Goal: Navigation & Orientation: Find specific page/section

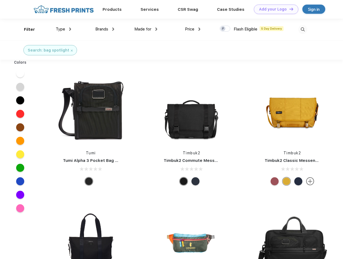
click at [274, 9] on link "Add your Logo Design Tool" at bounding box center [276, 9] width 44 height 9
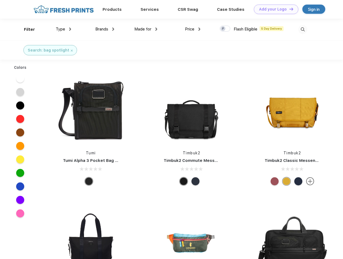
click at [0, 0] on div "Design Tool" at bounding box center [0, 0] width 0 height 0
click at [289, 9] on link "Add your Logo Design Tool" at bounding box center [276, 9] width 44 height 9
click at [26, 29] on div "Filter" at bounding box center [29, 29] width 11 height 6
click at [64, 29] on span "Type" at bounding box center [60, 29] width 9 height 5
click at [105, 29] on span "Brands" at bounding box center [101, 29] width 13 height 5
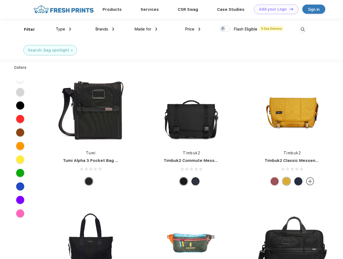
click at [146, 29] on span "Made for" at bounding box center [142, 29] width 17 height 5
click at [193, 29] on span "Price" at bounding box center [189, 29] width 9 height 5
click at [225, 29] on div at bounding box center [225, 29] width 11 height 6
click at [223, 29] on input "checkbox" at bounding box center [222, 27] width 4 height 4
click at [303, 29] on img at bounding box center [302, 29] width 9 height 9
